Goal: Information Seeking & Learning: Learn about a topic

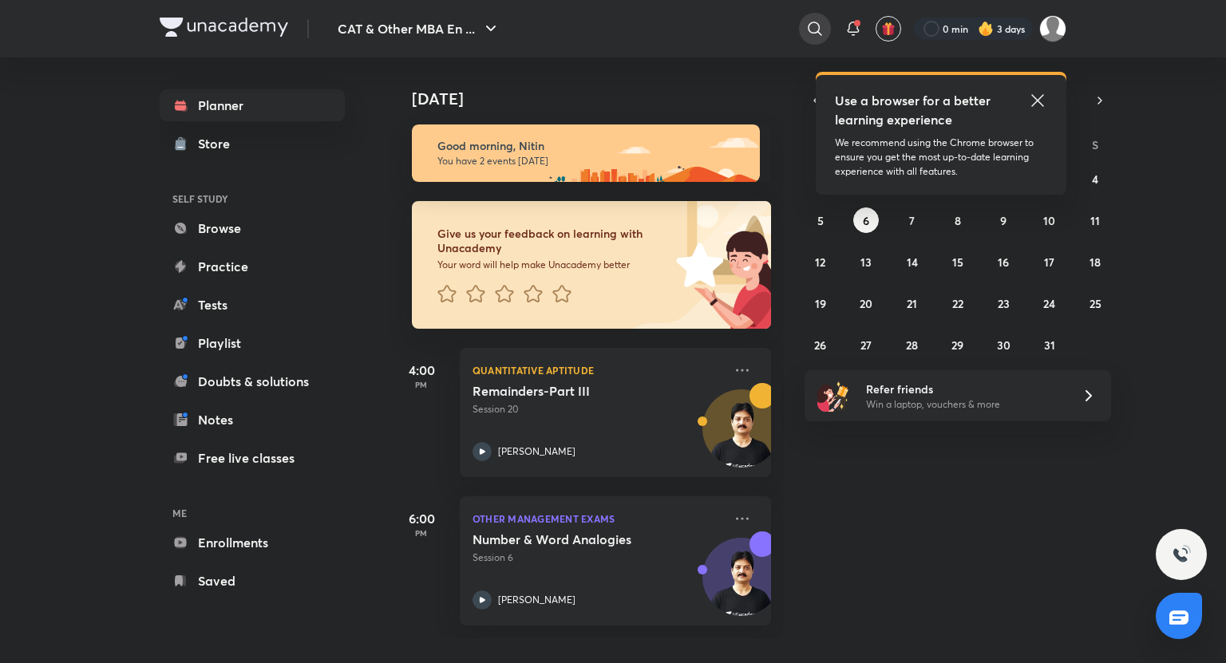
click at [819, 35] on icon at bounding box center [814, 28] width 19 height 19
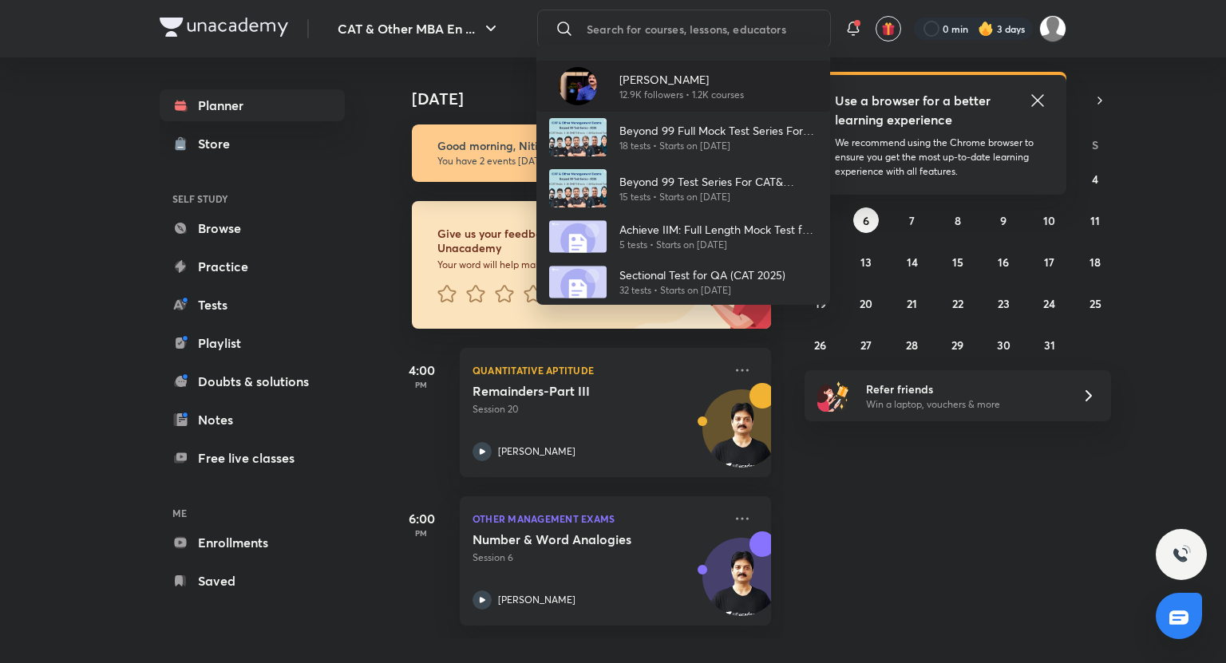
click at [696, 98] on p "12.9K followers • 1.2K courses" at bounding box center [681, 95] width 125 height 14
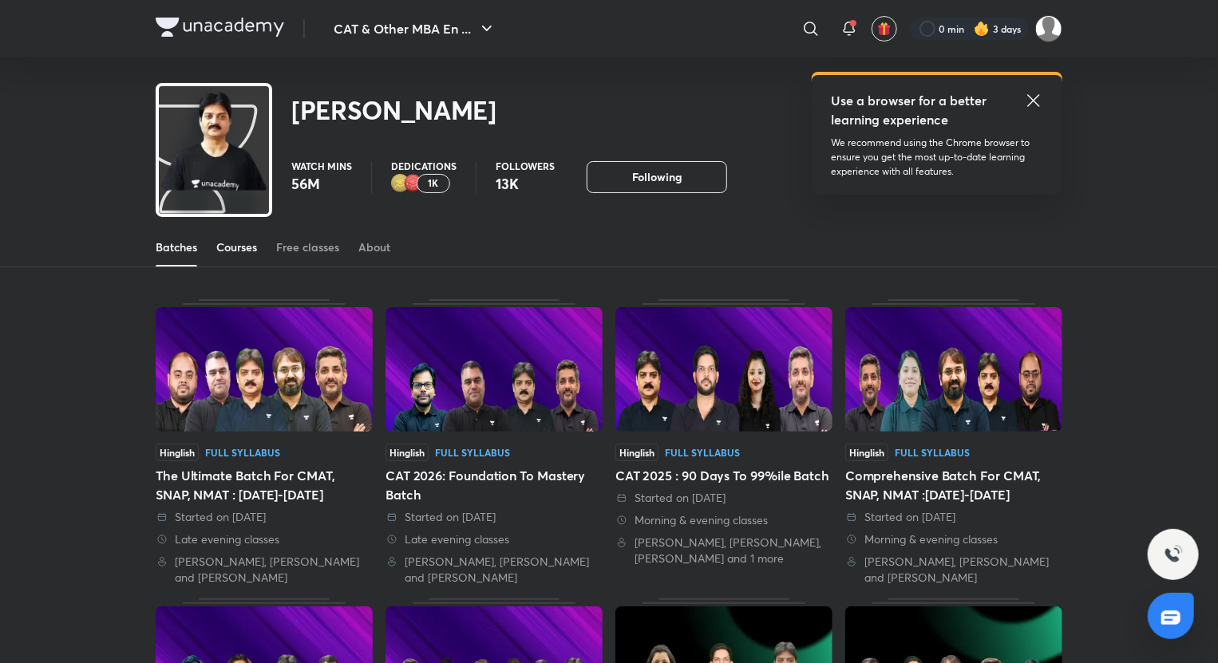
click at [234, 253] on div "Courses" at bounding box center [236, 247] width 41 height 16
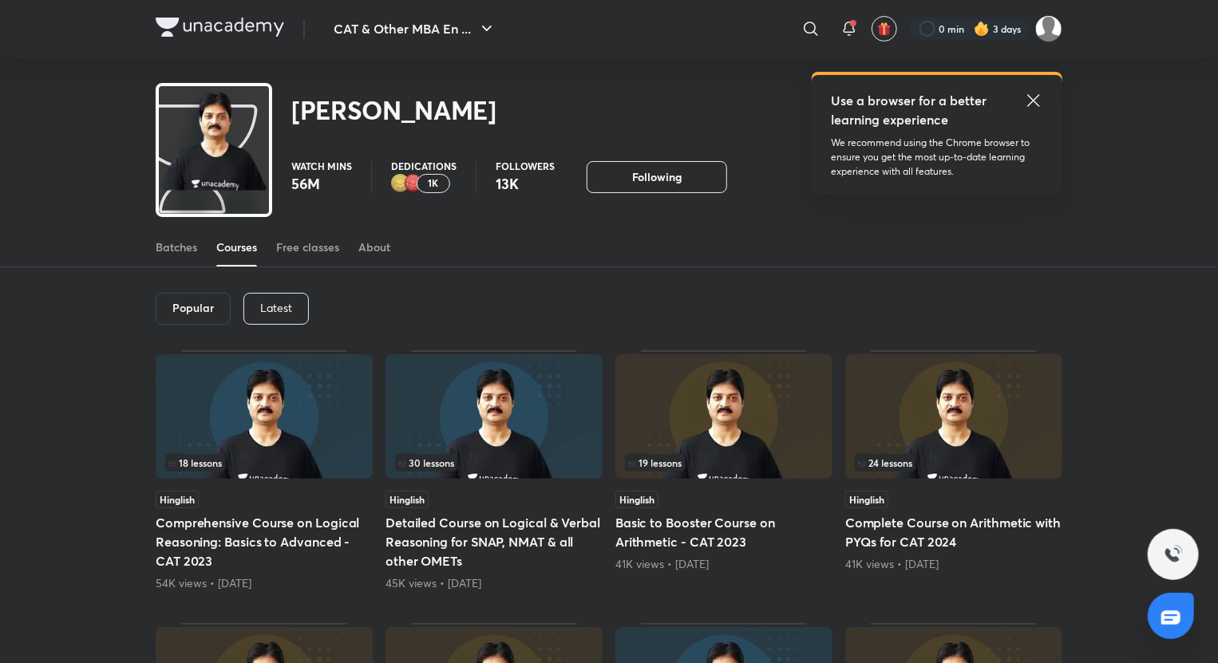
click at [284, 302] on p "Latest" at bounding box center [276, 308] width 32 height 13
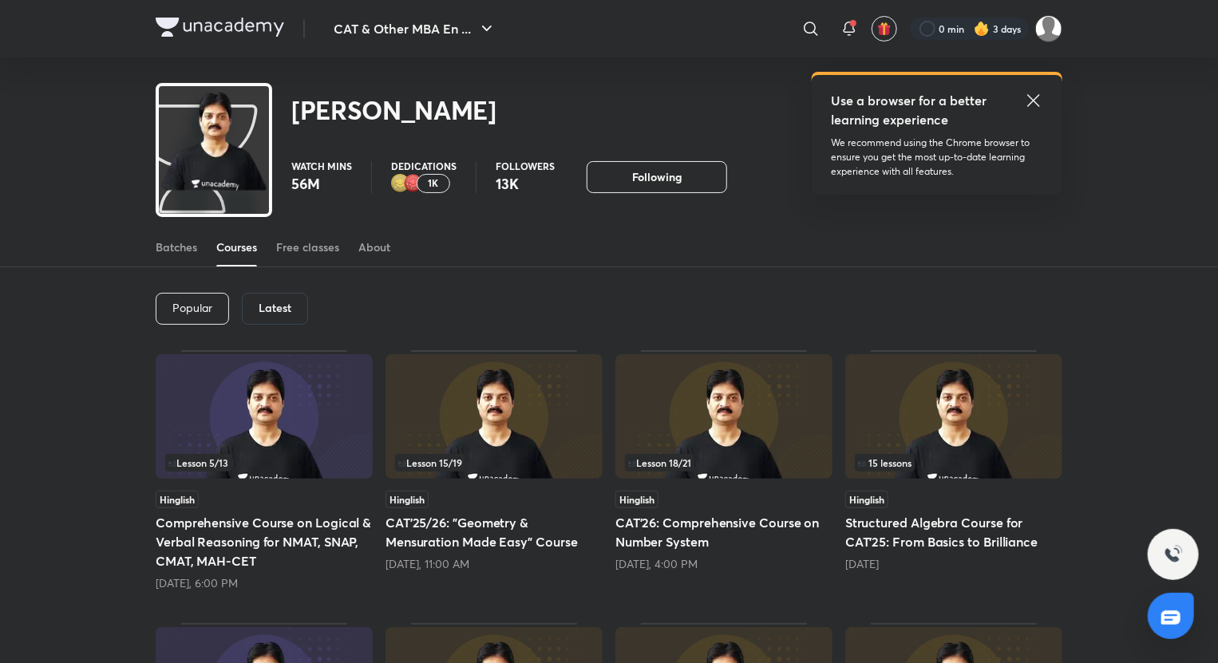
click at [509, 546] on h5 "CAT'25/26: "Geometry & Mensuration Made Easy" Course" at bounding box center [493, 532] width 217 height 38
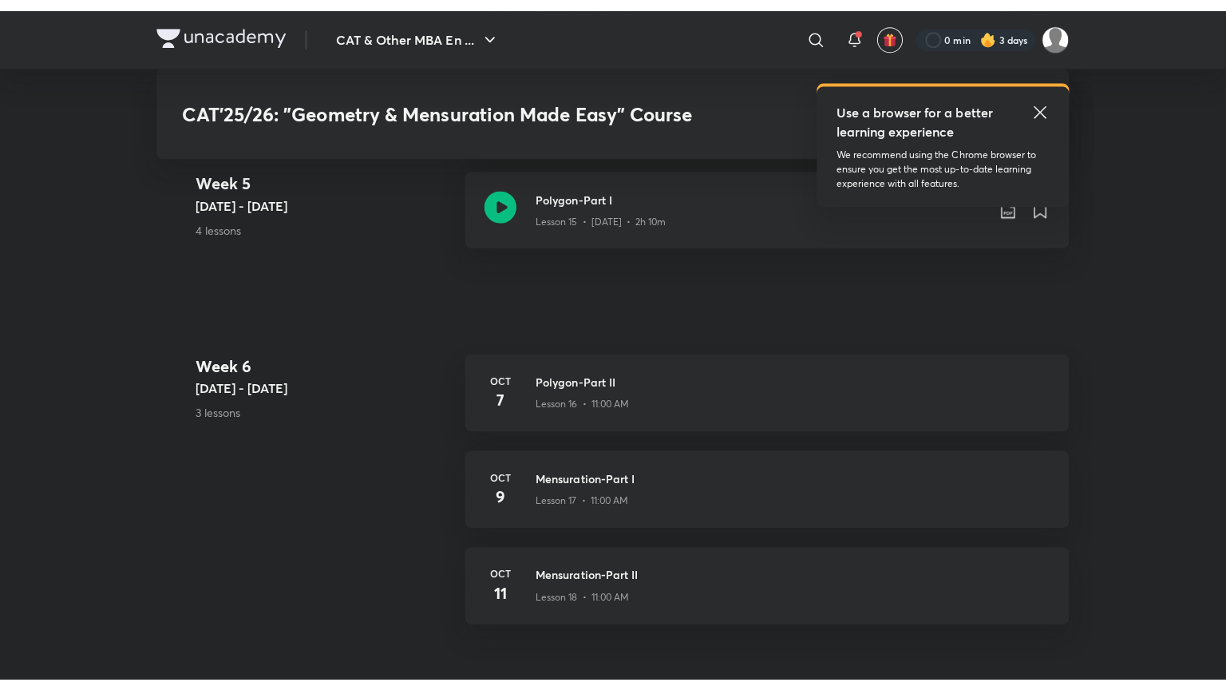
scroll to position [2540, 0]
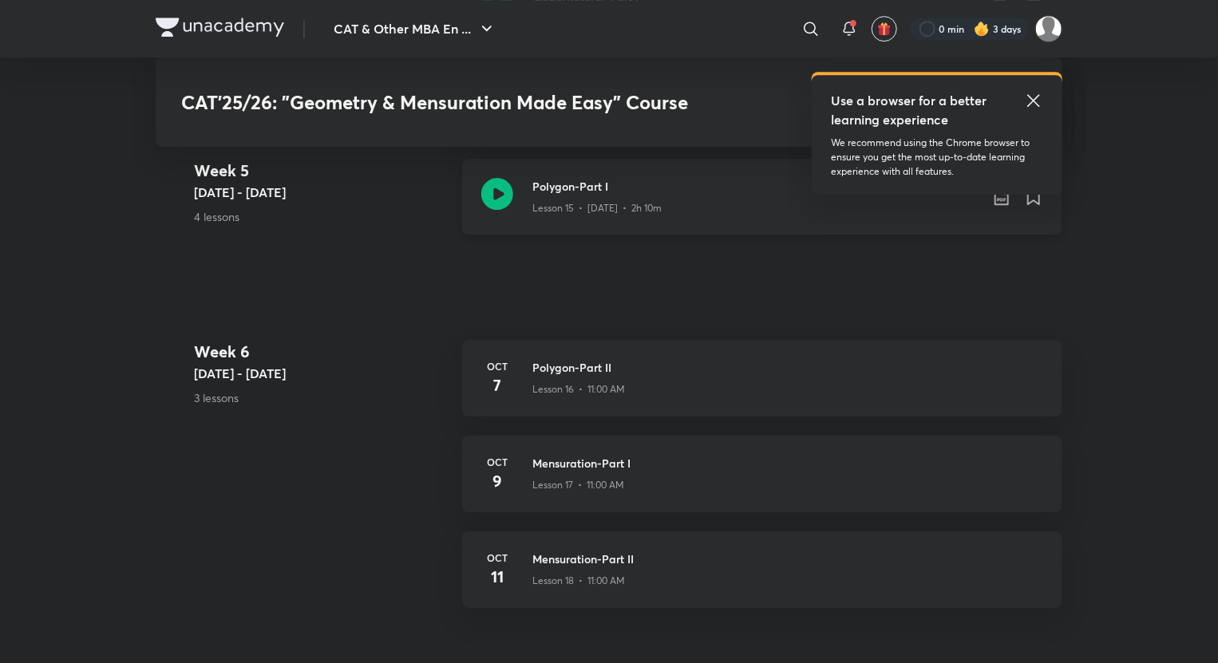
click at [494, 194] on icon at bounding box center [497, 194] width 32 height 32
